Goal: Information Seeking & Learning: Stay updated

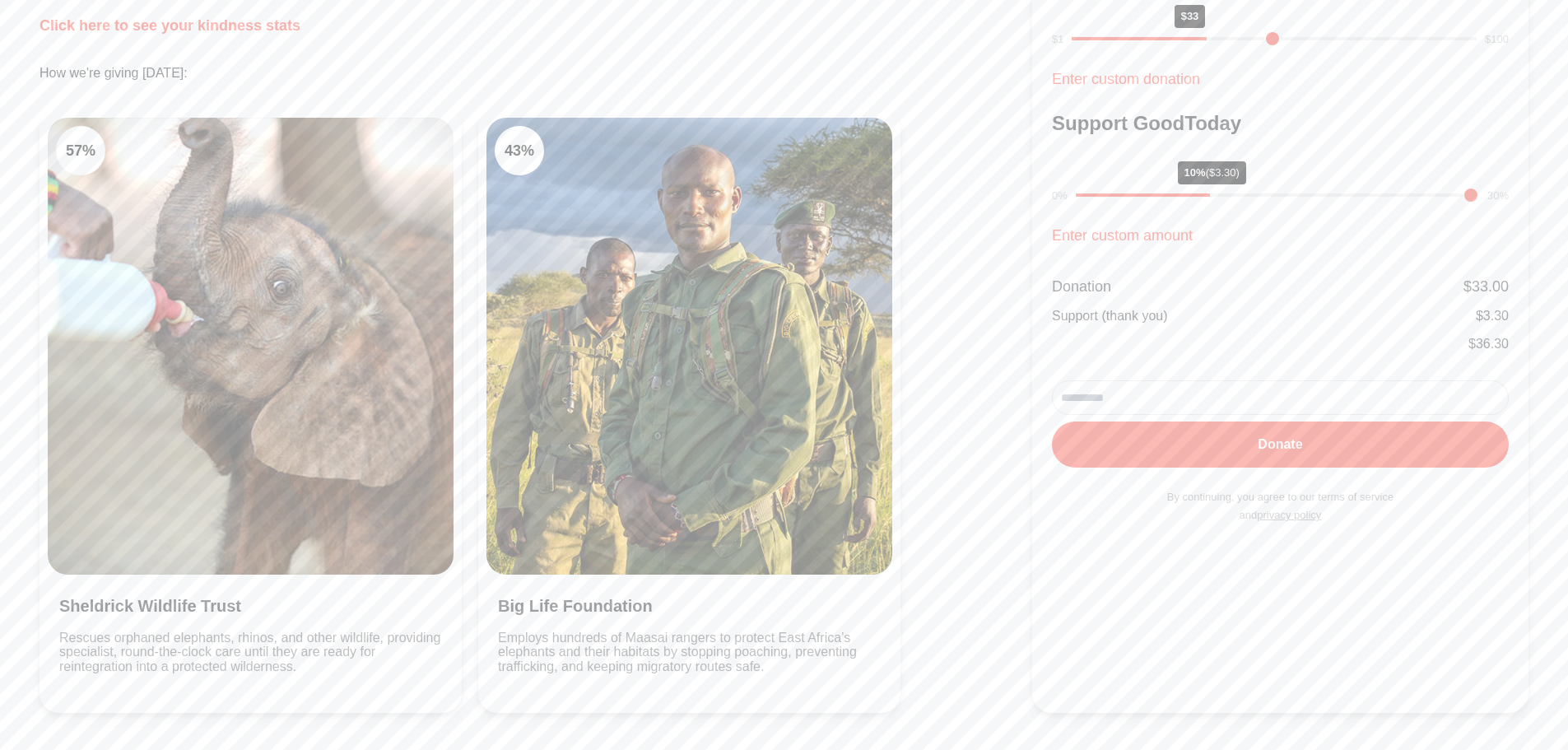
scroll to position [247, 0]
